Goal: Obtain resource: Obtain resource

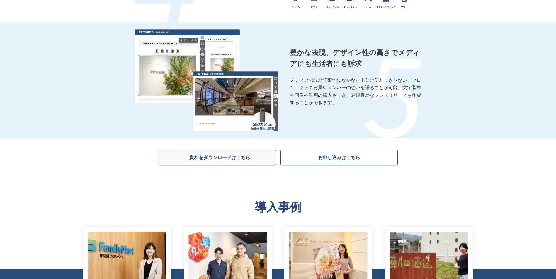
click at [206, 159] on span "資料をダウンロードはこちら" at bounding box center [219, 158] width 61 height 6
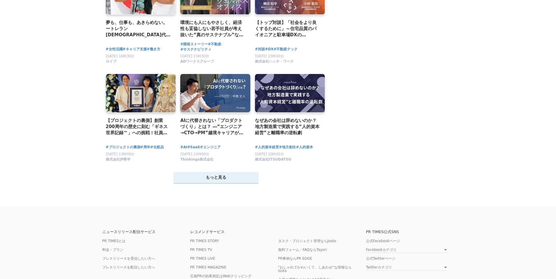
scroll to position [1084, 0]
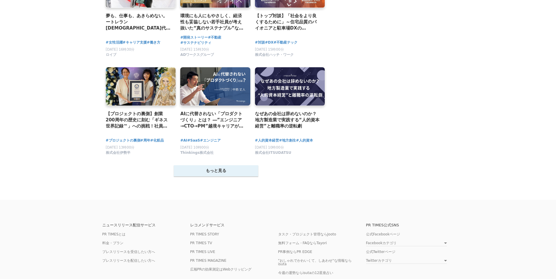
click at [245, 177] on button "もっと見る" at bounding box center [216, 171] width 84 height 11
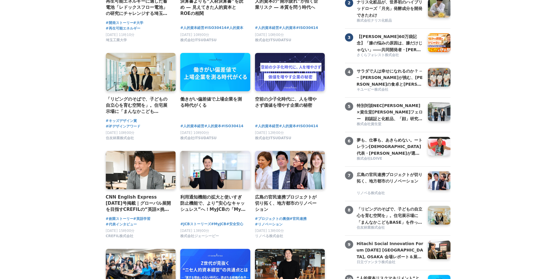
scroll to position [0, 0]
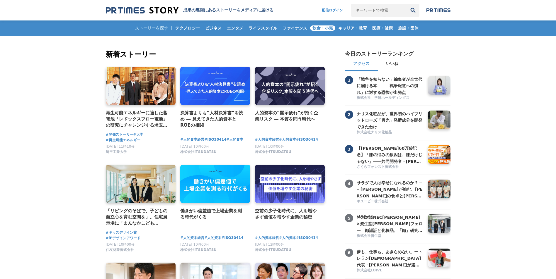
click at [319, 28] on span "飲食・小売" at bounding box center [322, 27] width 25 height 5
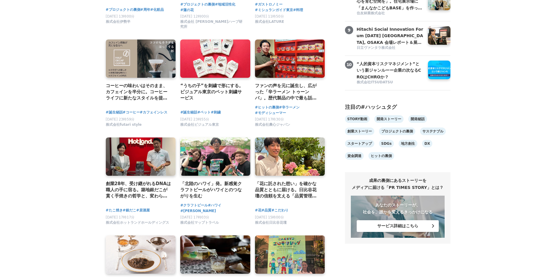
scroll to position [410, 0]
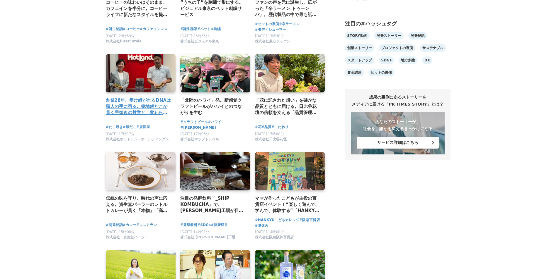
click at [155, 108] on h4 "創業28年、受け継がれるDNAは職人の手に宿る。築地銀だこが貫く手焼きの哲学と、変わらぬ味を支える職人の誇り" at bounding box center [138, 106] width 65 height 19
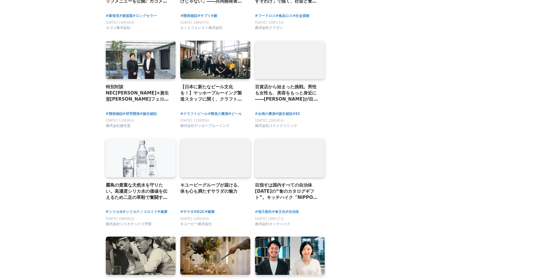
scroll to position [1055, 0]
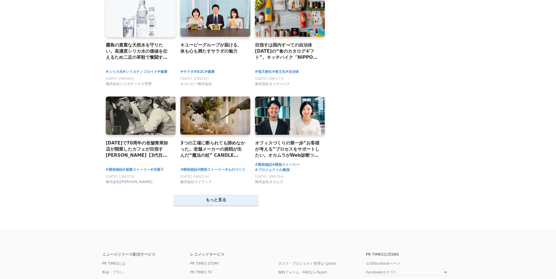
click at [236, 200] on button "もっと見る" at bounding box center [216, 200] width 84 height 11
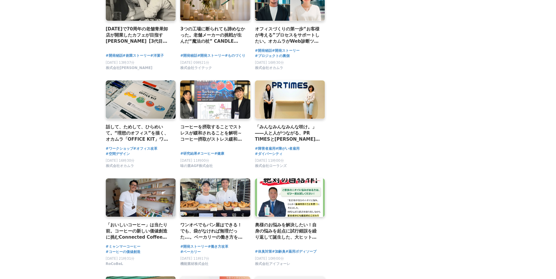
scroll to position [1172, 0]
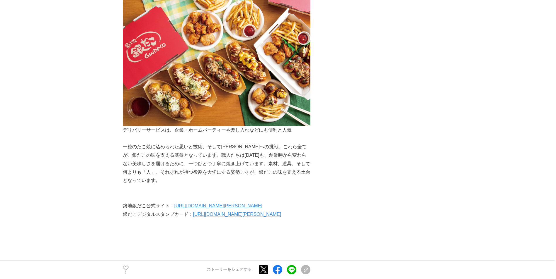
scroll to position [2520, 0]
